Goal: Information Seeking & Learning: Check status

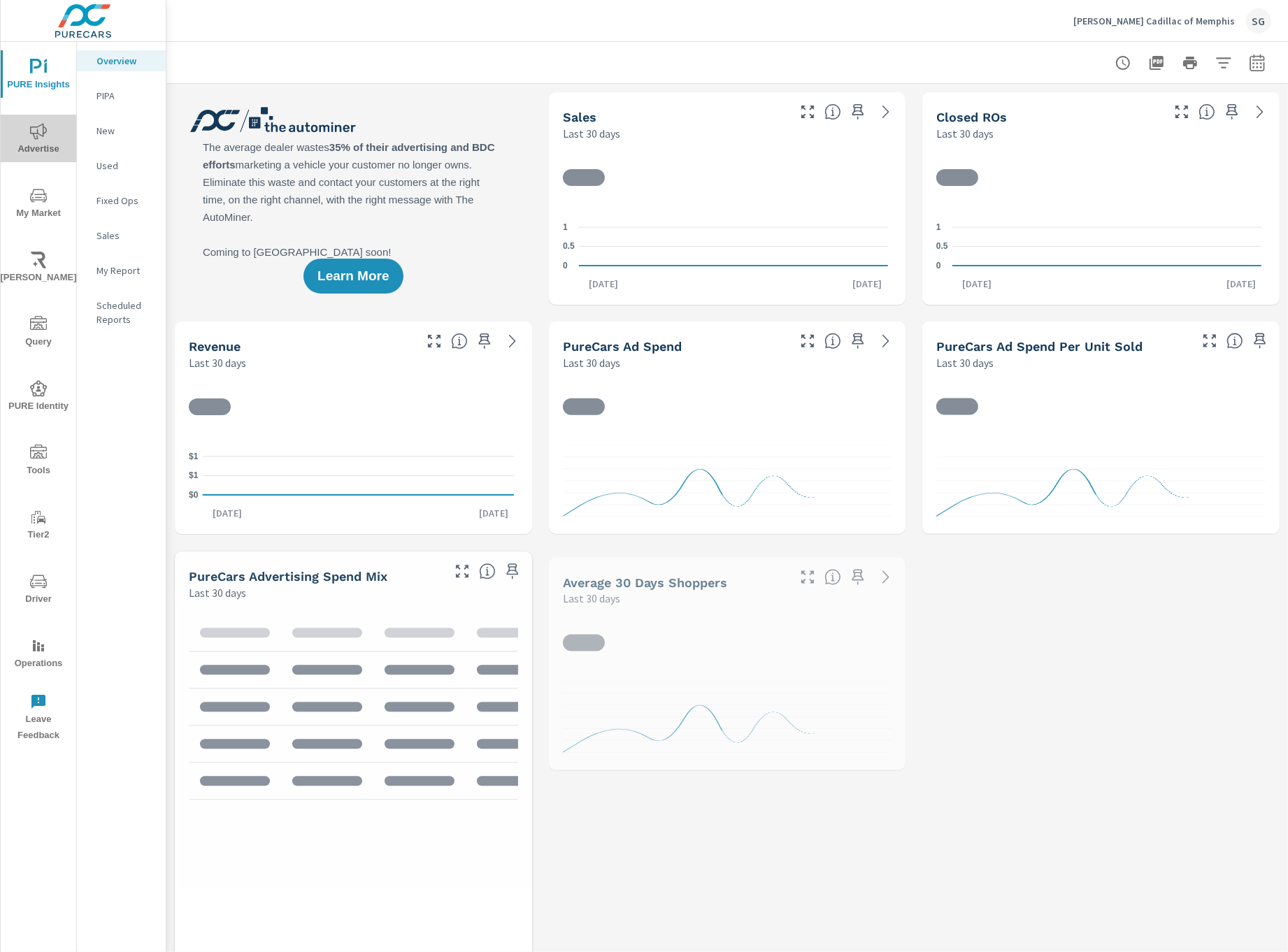
click at [29, 144] on span "Advertise" at bounding box center [38, 140] width 67 height 34
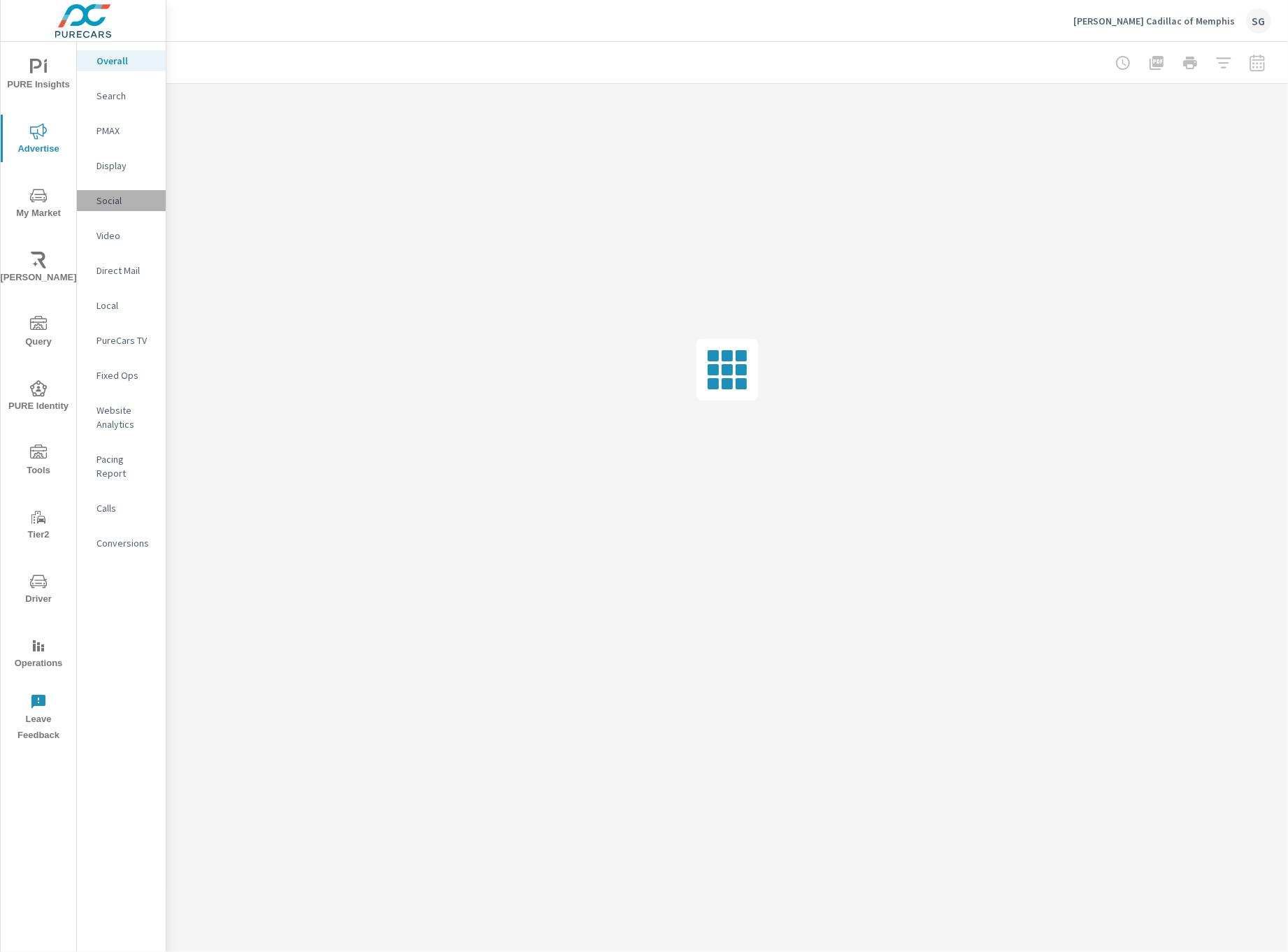
click at [133, 200] on p "Social" at bounding box center [125, 200] width 58 height 14
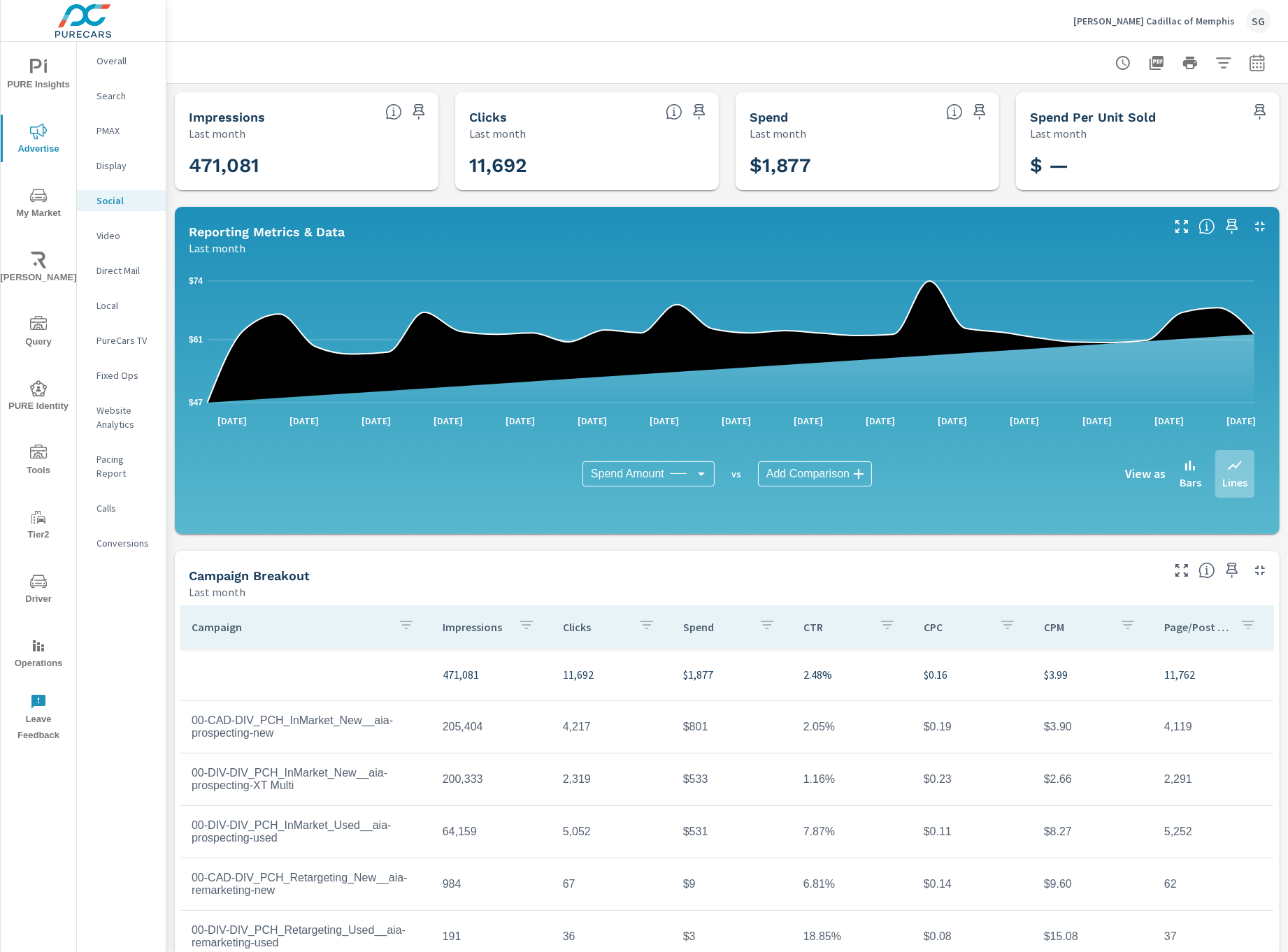
click at [1185, 64] on icon "button" at bounding box center [1190, 63] width 14 height 13
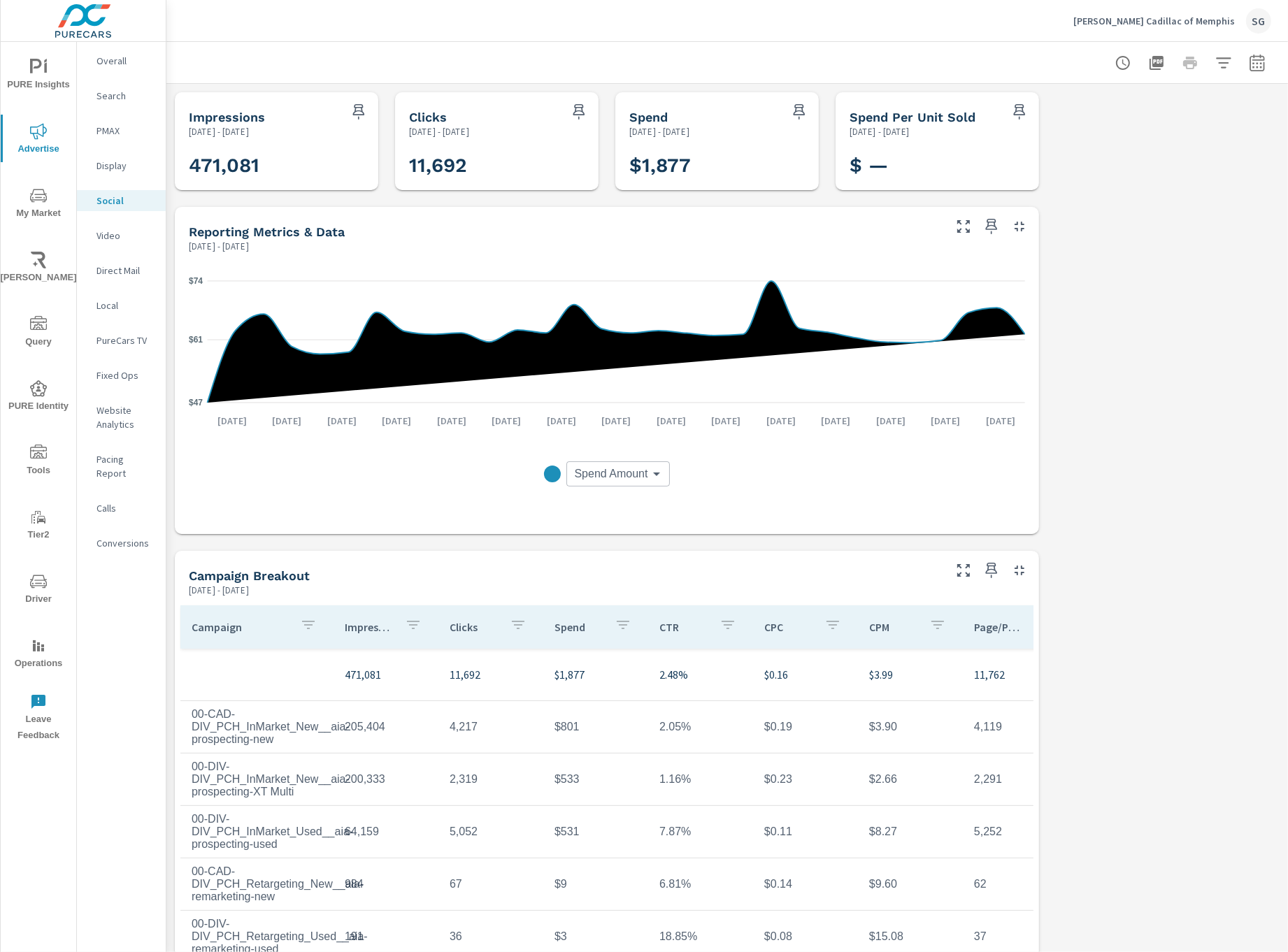
click at [1184, 64] on div at bounding box center [1190, 62] width 162 height 28
click at [1216, 64] on icon "button" at bounding box center [1224, 63] width 17 height 17
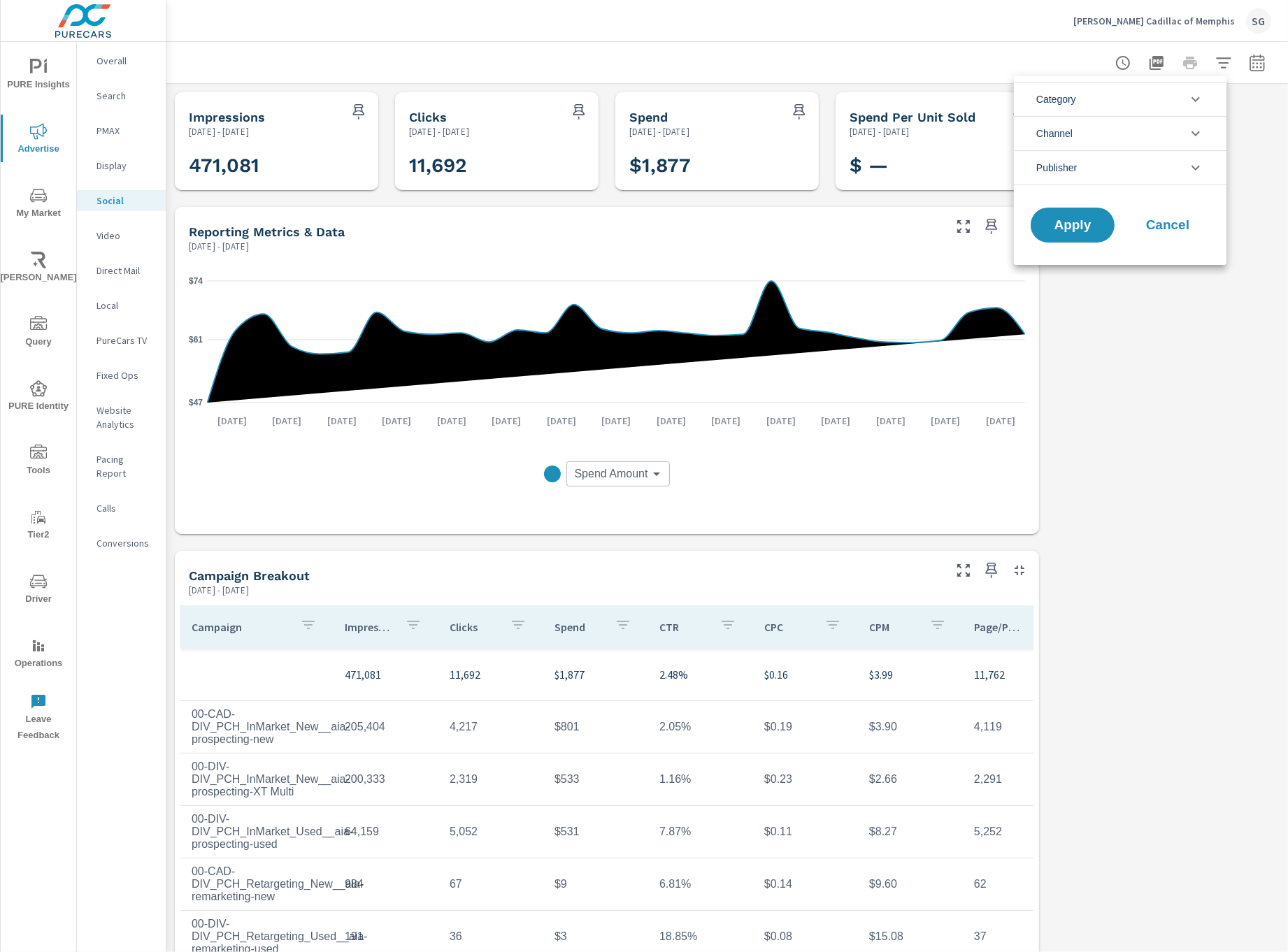
click at [1211, 64] on div at bounding box center [644, 476] width 1288 height 952
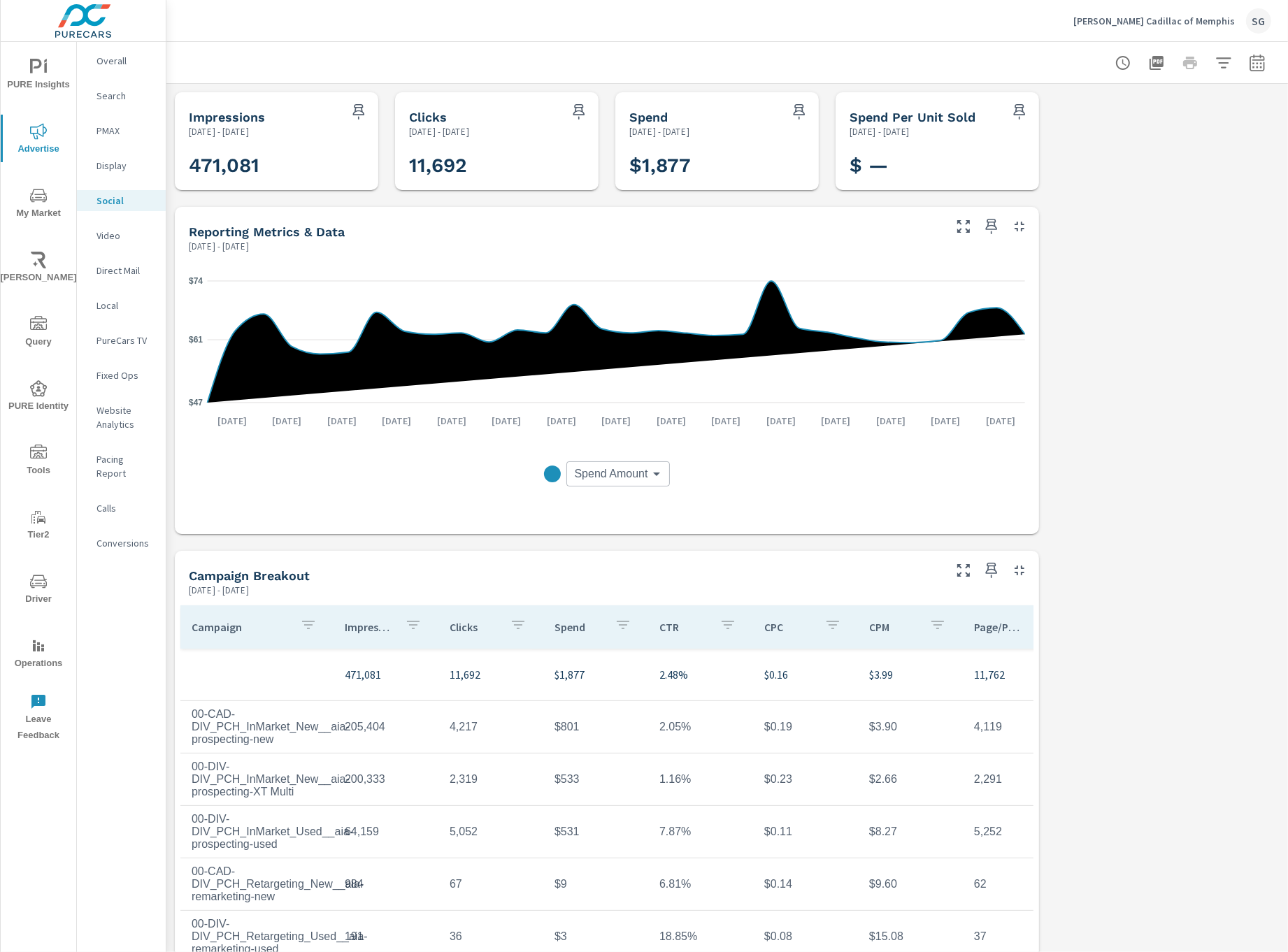
click at [1265, 61] on div at bounding box center [727, 62] width 1122 height 41
click at [1250, 64] on icon "button" at bounding box center [1258, 63] width 17 height 17
click at [1112, 123] on select "Custom Yesterday Last week Last 7 days Last 14 days Last 30 days Last 45 days L…" at bounding box center [1134, 120] width 140 height 28
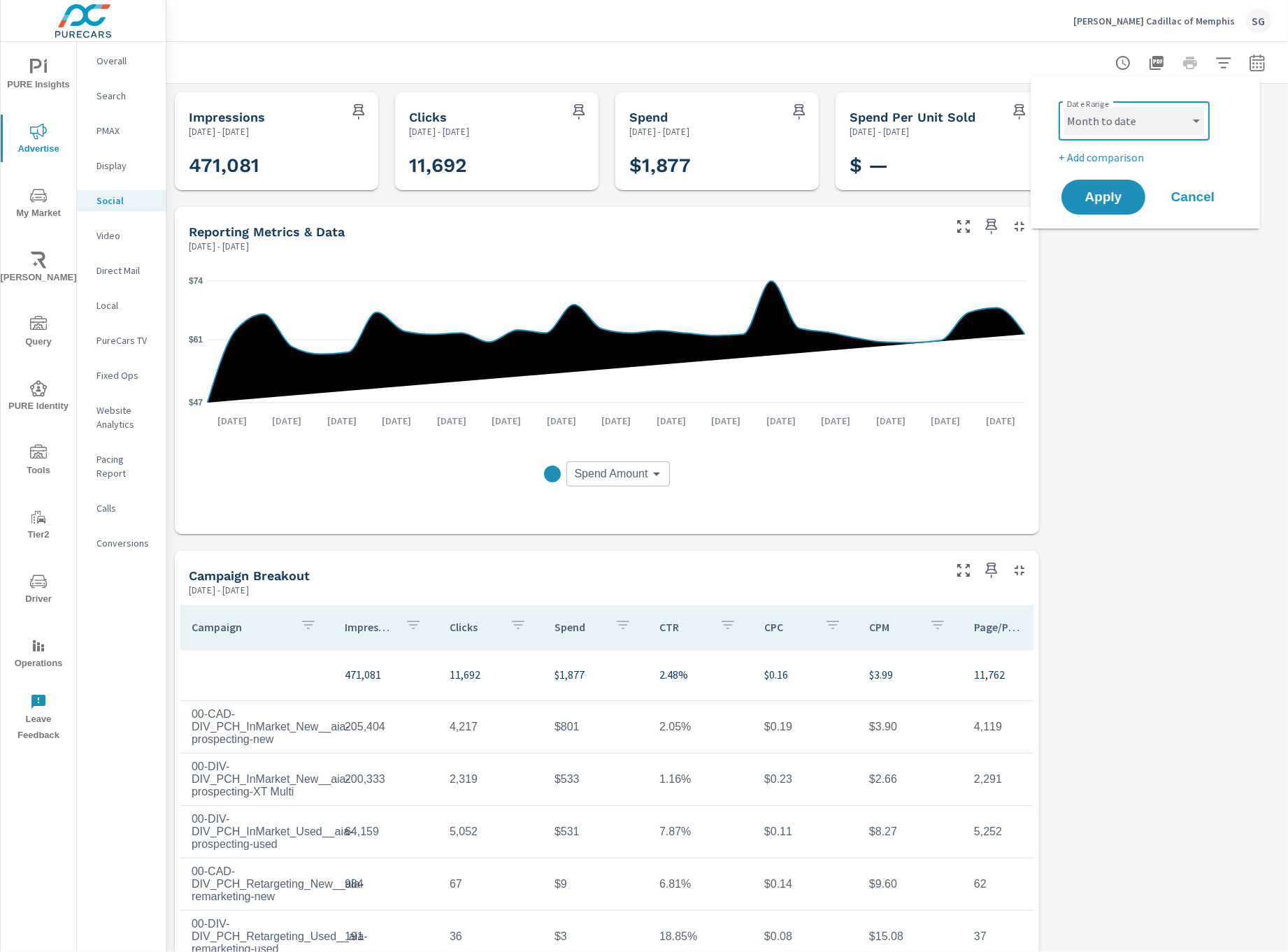
click at [1064, 107] on select "Custom Yesterday Last week Last 7 days Last 14 days Last 30 days Last 45 days L…" at bounding box center [1134, 120] width 140 height 28
select select "Month to date"
click at [1106, 194] on span "Apply" at bounding box center [1103, 197] width 57 height 13
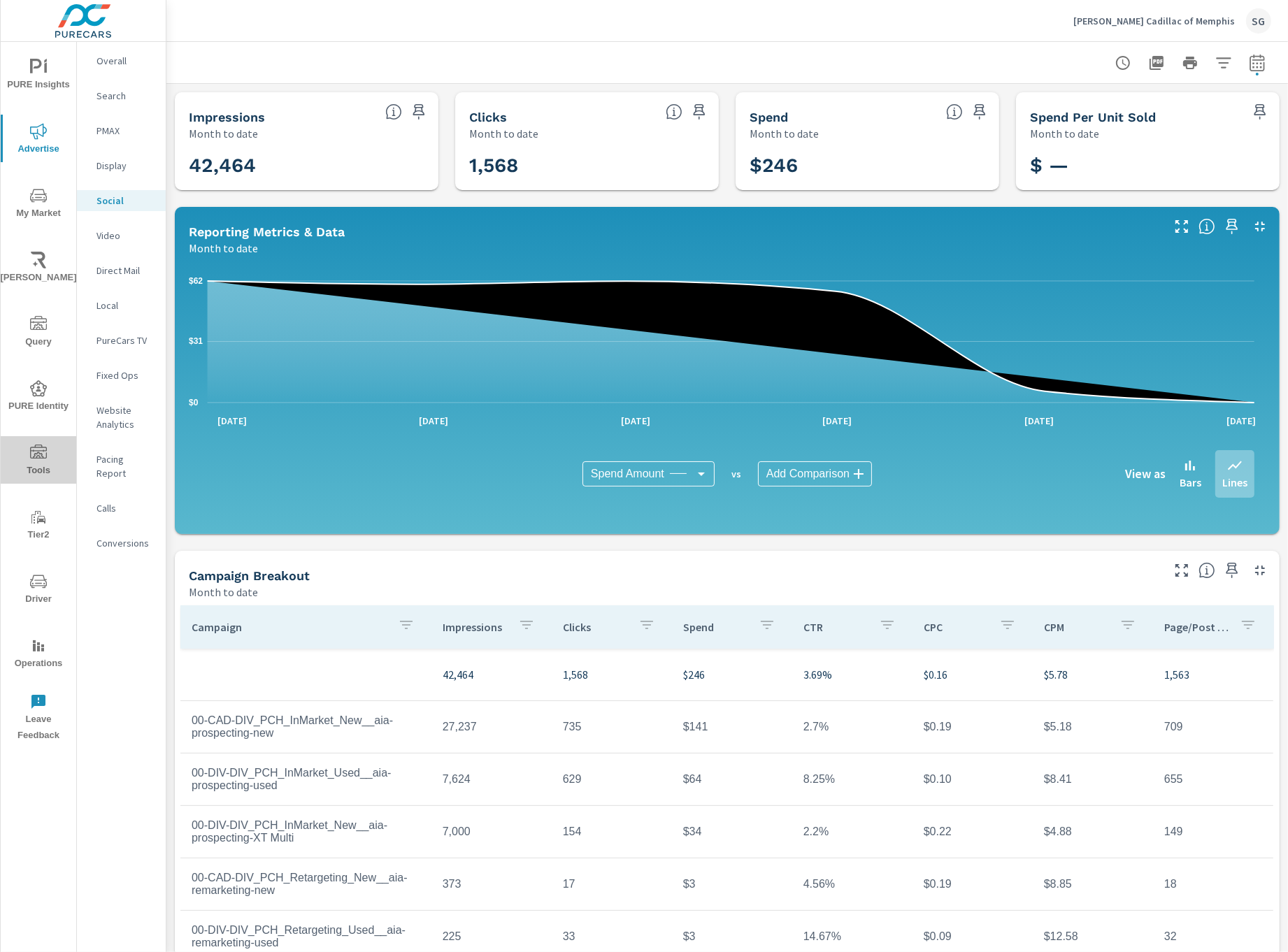
click at [39, 448] on icon "nav menu" at bounding box center [38, 453] width 17 height 17
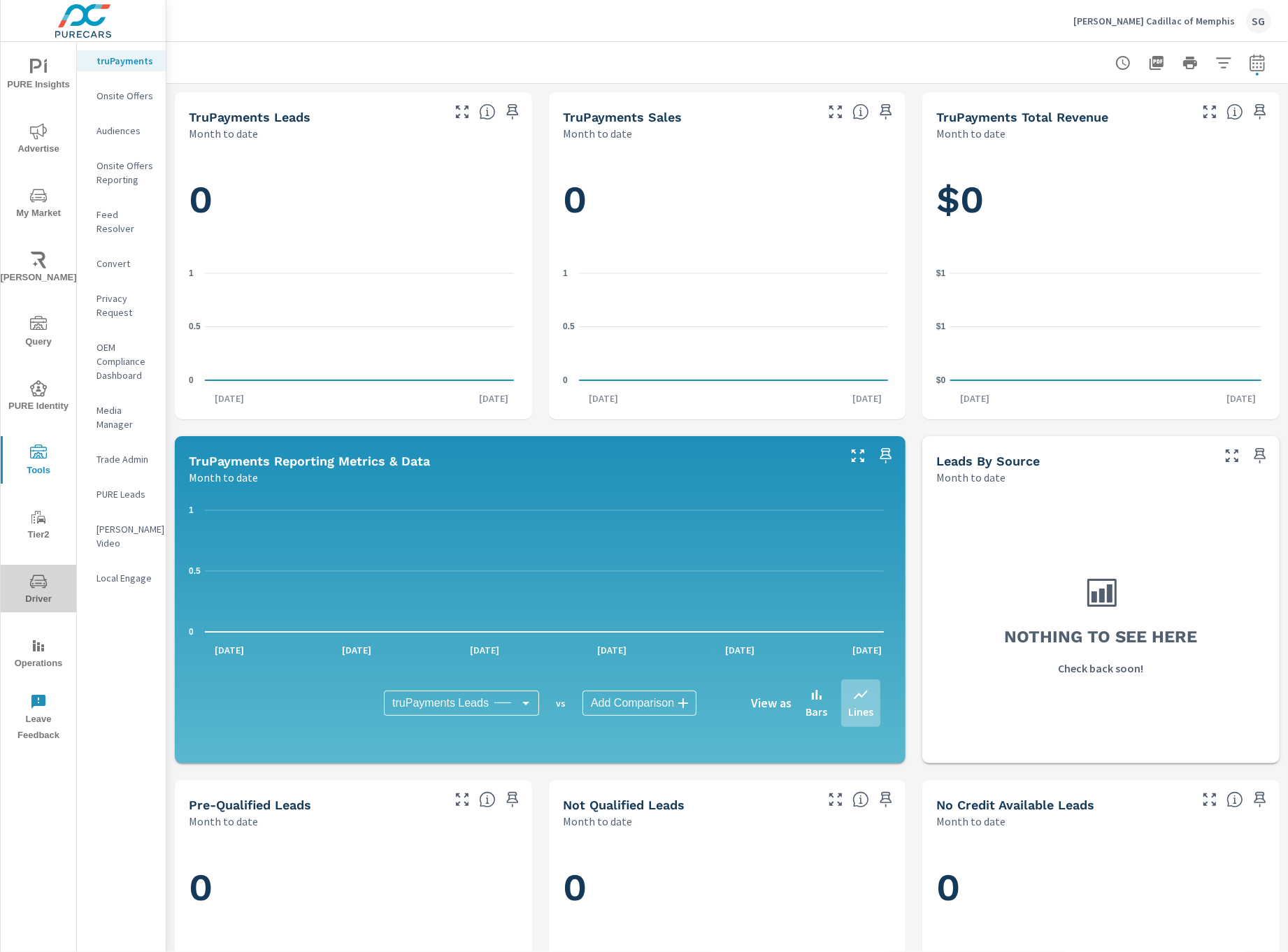
drag, startPoint x: 37, startPoint y: 589, endPoint x: 29, endPoint y: 581, distance: 11.3
click at [36, 589] on icon "nav menu" at bounding box center [38, 582] width 17 height 17
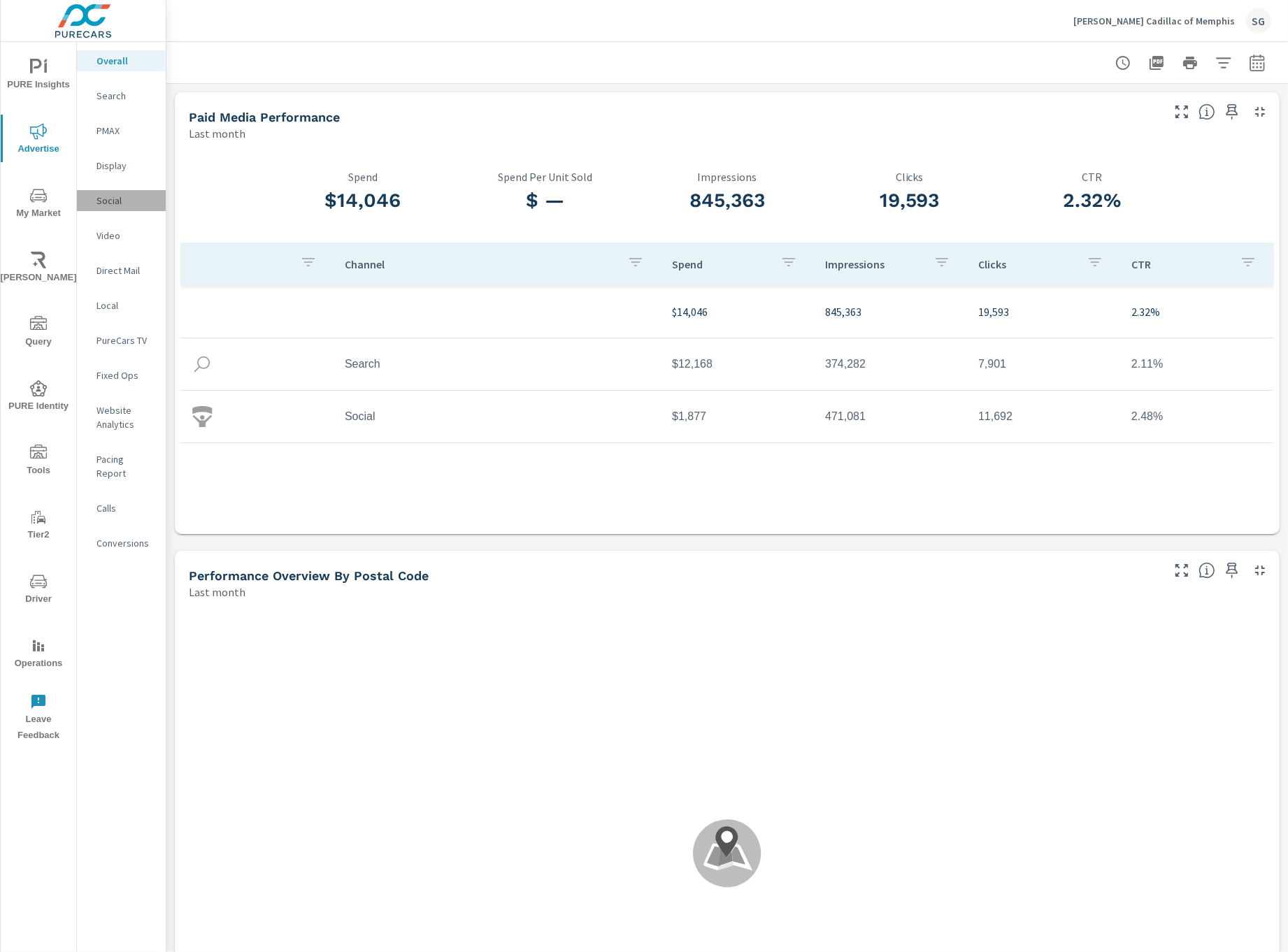
click at [123, 191] on div "Social" at bounding box center [121, 200] width 89 height 21
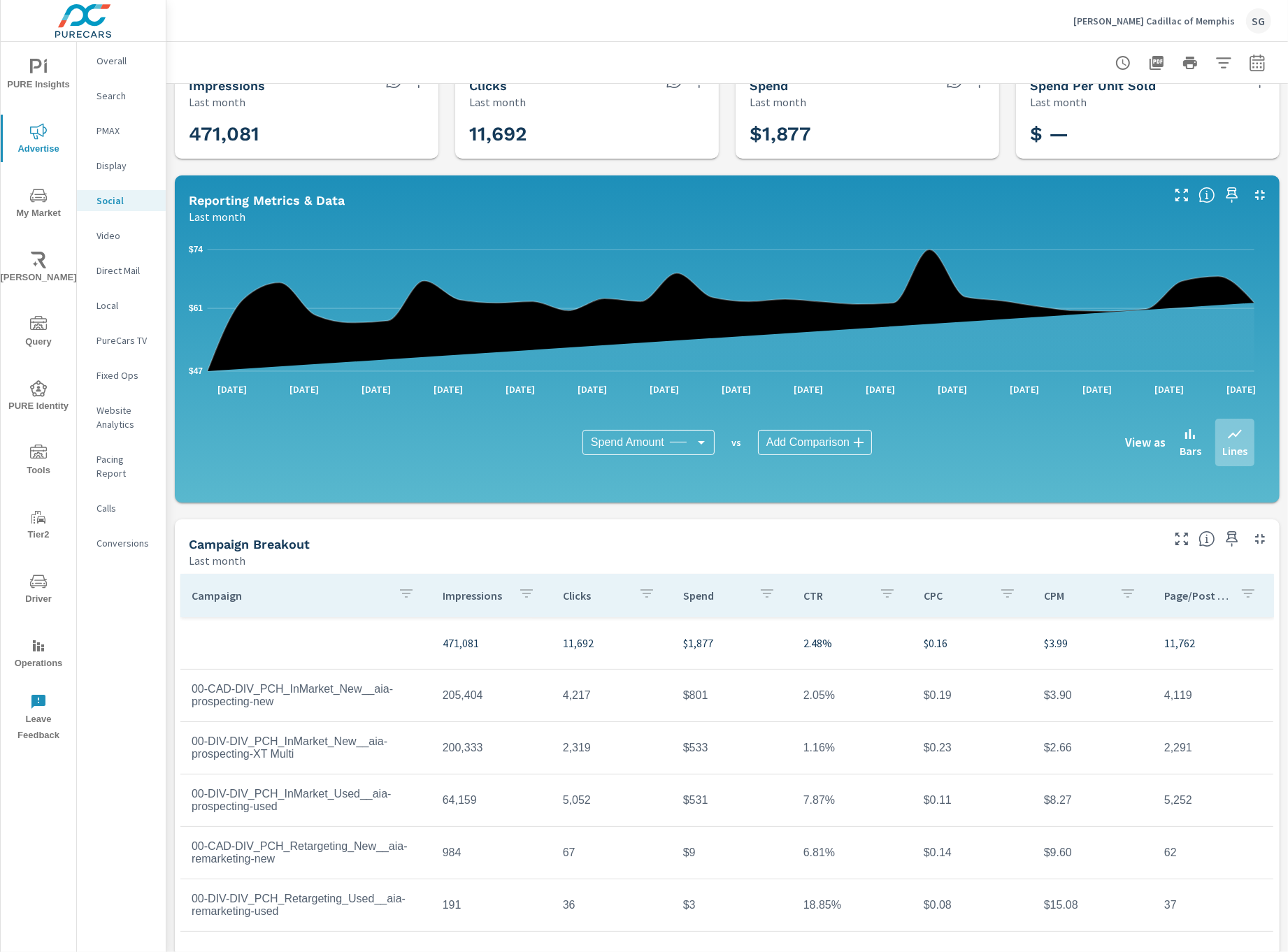
scroll to position [49, 0]
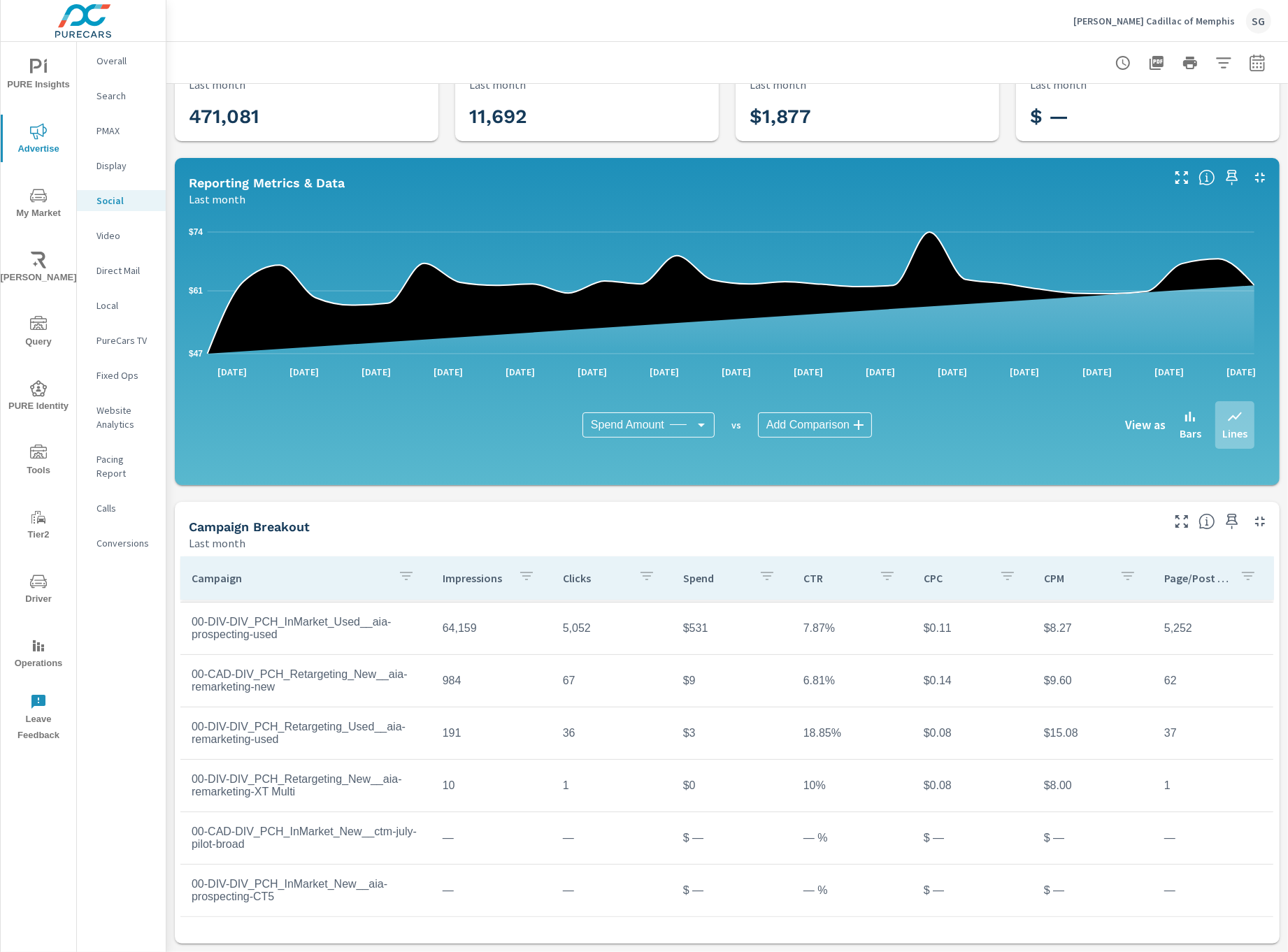
scroll to position [82, 0]
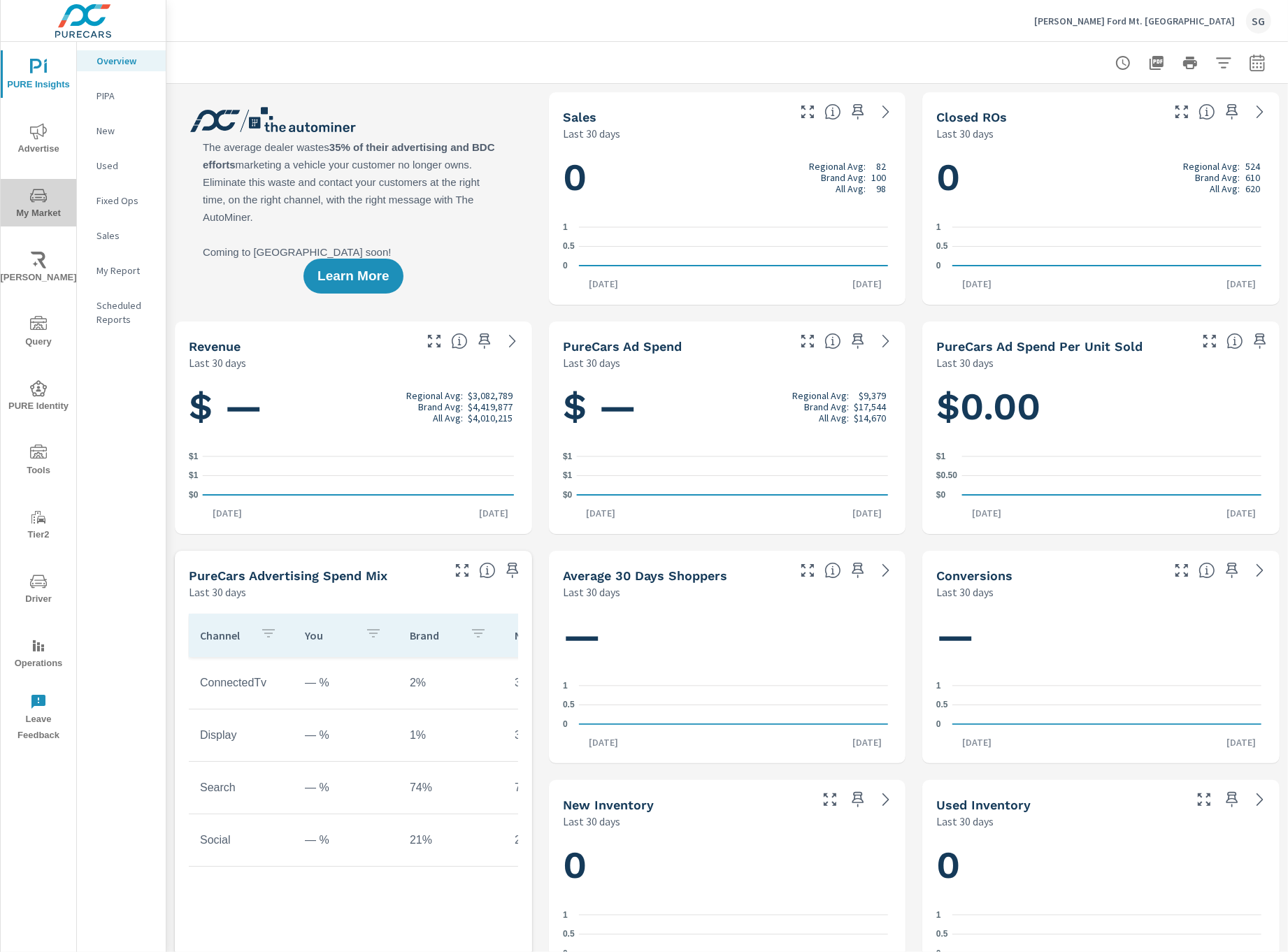
click at [36, 199] on icon "nav menu" at bounding box center [38, 196] width 17 height 17
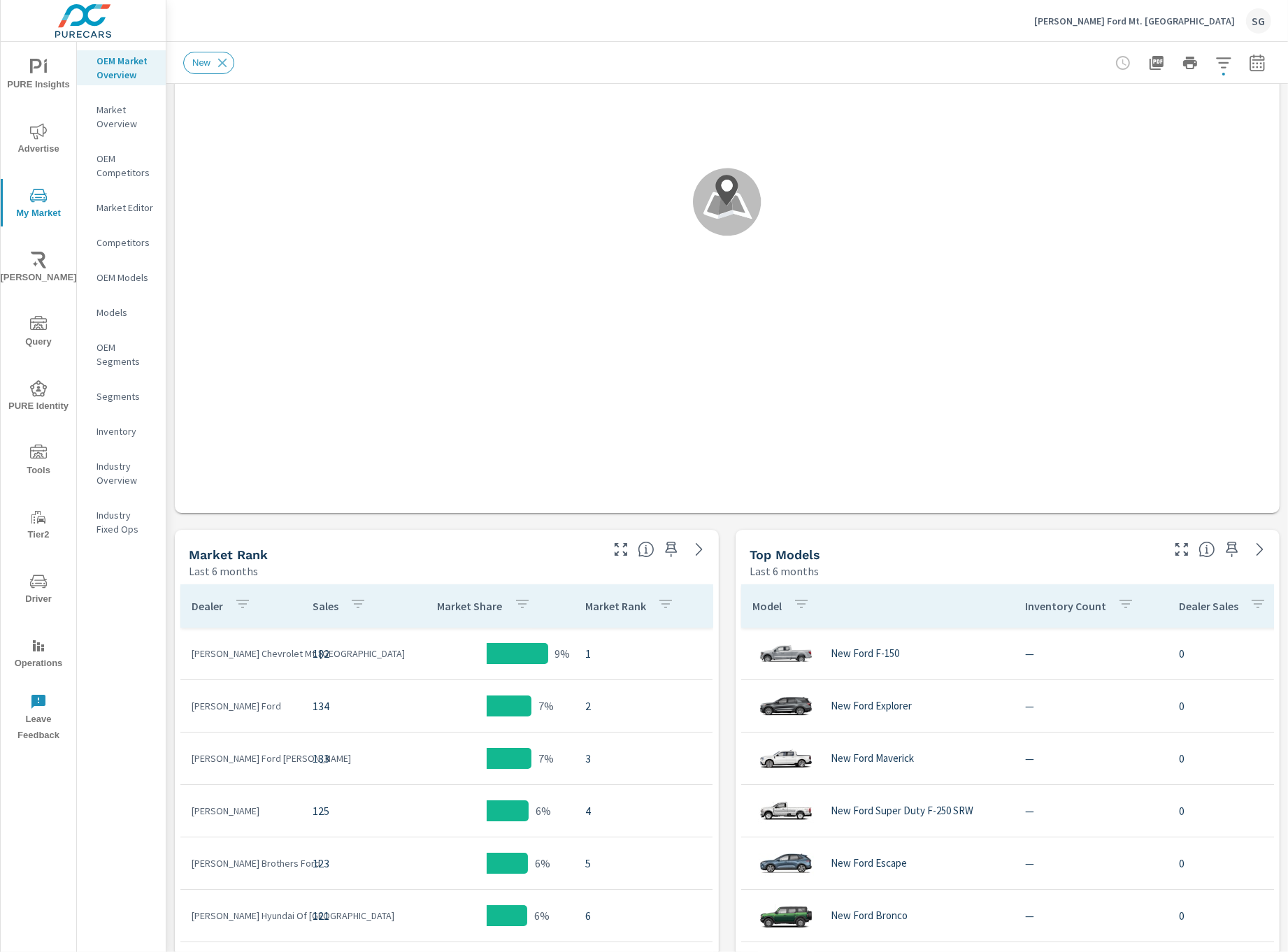
scroll to position [310, 0]
